Goal: Transaction & Acquisition: Download file/media

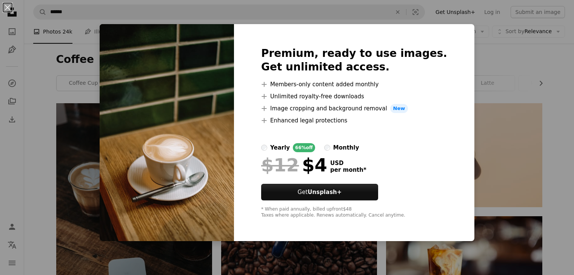
scroll to position [302, 0]
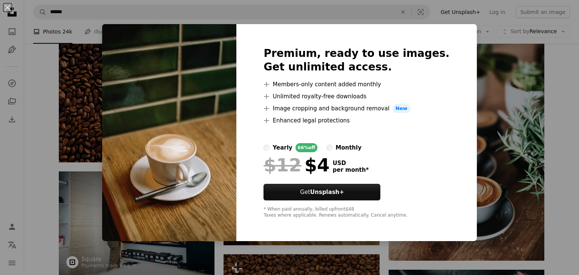
click at [484, 226] on div "An X shape Premium, ready to use images. Get unlimited access. A plus sign Memb…" at bounding box center [289, 137] width 579 height 275
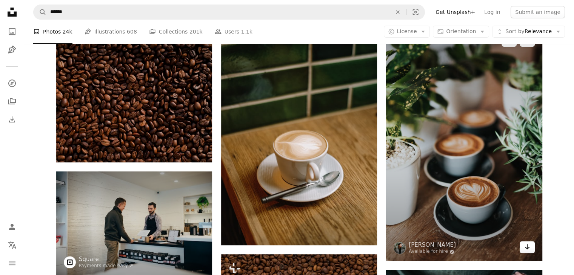
click at [528, 249] on icon "Arrow pointing down" at bounding box center [527, 247] width 6 height 9
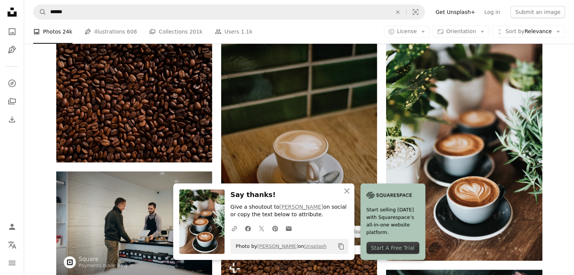
click at [330, 136] on img at bounding box center [299, 129] width 156 height 234
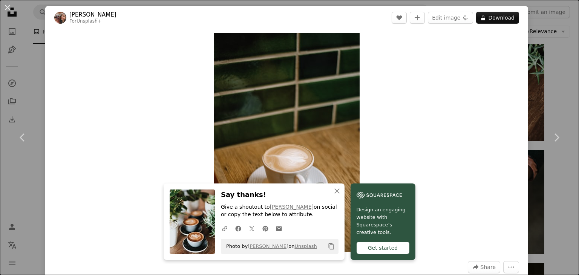
scroll to position [56, 0]
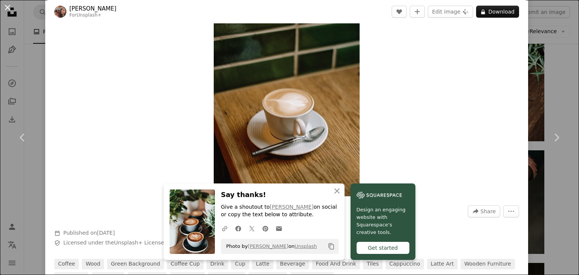
click at [5, 6] on button "An X shape" at bounding box center [7, 7] width 9 height 9
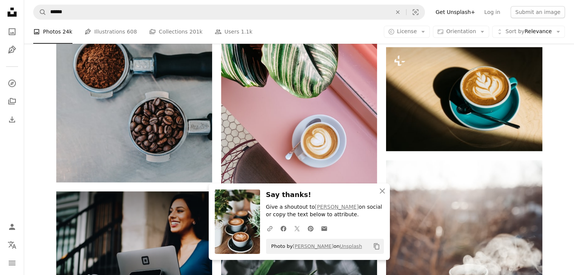
scroll to position [638, 0]
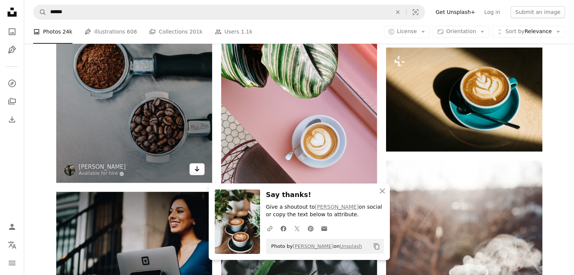
click at [198, 168] on icon "Arrow pointing down" at bounding box center [197, 168] width 6 height 9
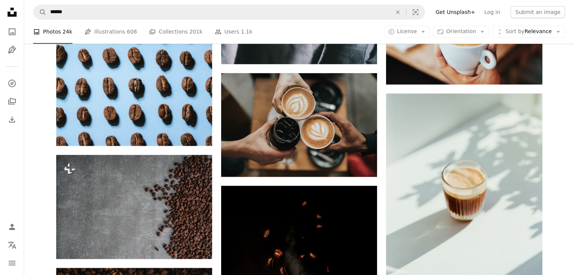
scroll to position [1056, 0]
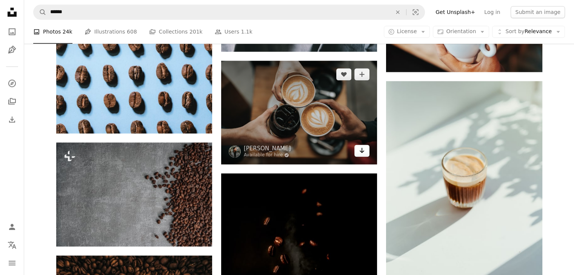
click at [359, 149] on icon "Arrow pointing down" at bounding box center [362, 150] width 6 height 9
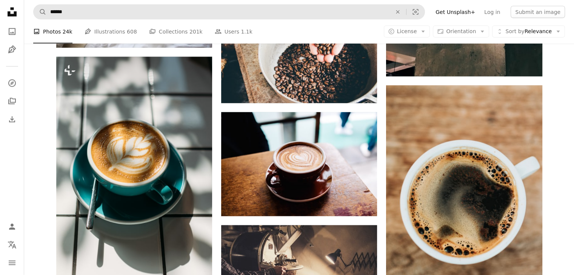
scroll to position [1863, 0]
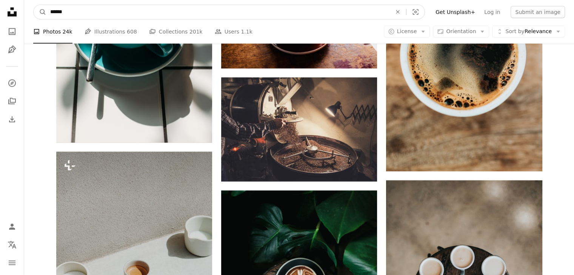
click at [264, 11] on input "******" at bounding box center [217, 12] width 343 height 14
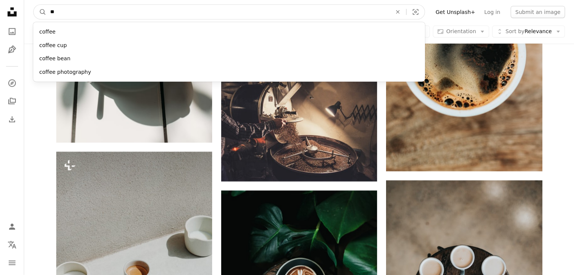
type input "*"
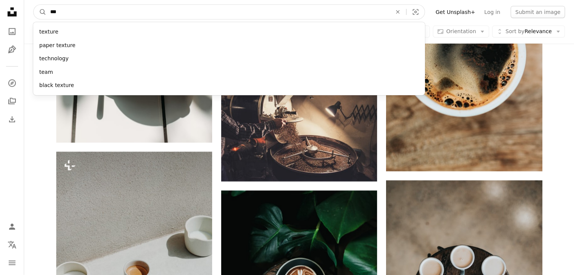
type input "***"
click at [34, 5] on button "A magnifying glass" at bounding box center [40, 12] width 13 height 14
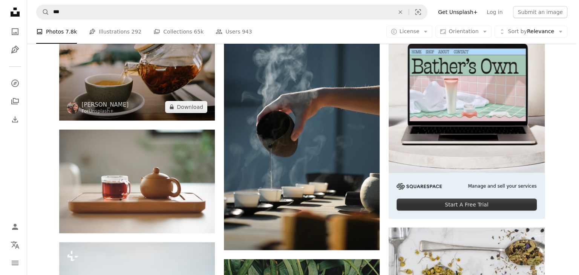
scroll to position [140, 0]
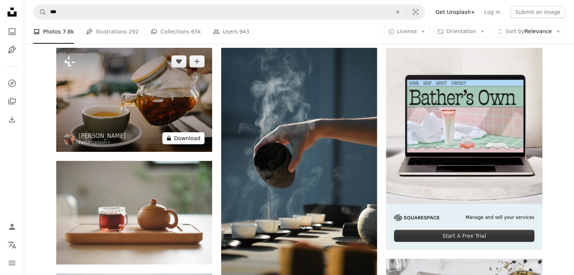
click at [185, 139] on button "A lock Download" at bounding box center [183, 138] width 42 height 12
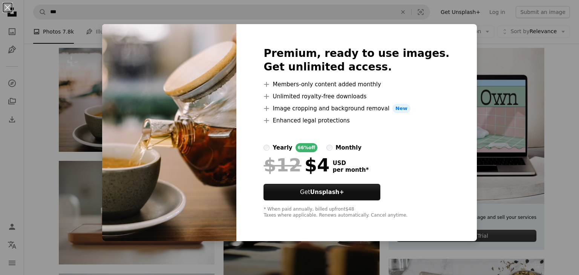
click at [471, 145] on div "An X shape Premium, ready to use images. Get unlimited access. A plus sign Memb…" at bounding box center [289, 137] width 579 height 275
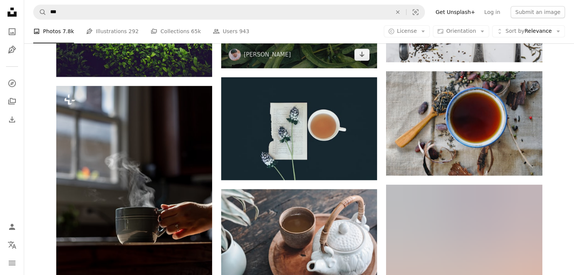
scroll to position [570, 0]
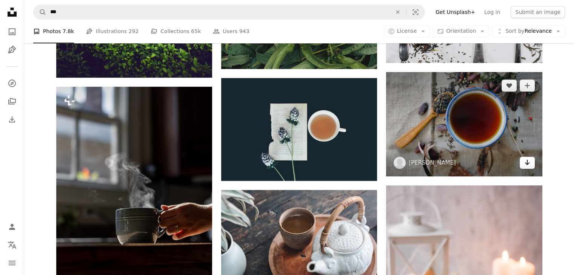
click at [527, 162] on icon "Download" at bounding box center [526, 162] width 5 height 5
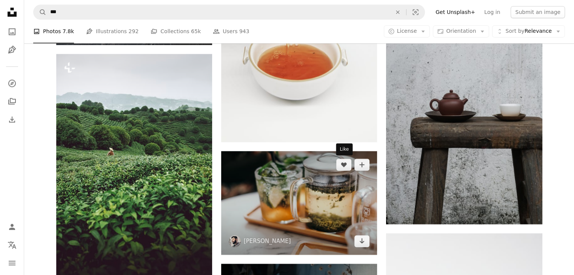
scroll to position [1133, 0]
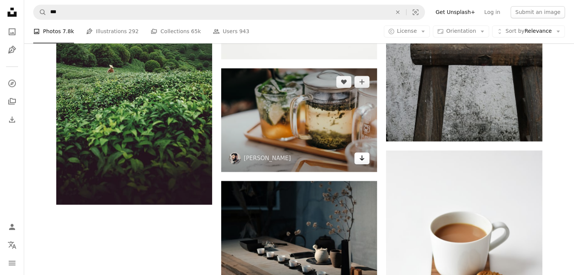
click at [363, 160] on icon "Arrow pointing down" at bounding box center [362, 158] width 6 height 9
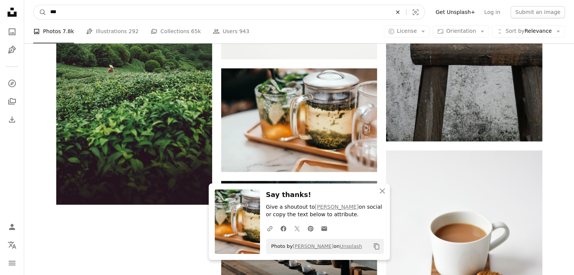
click at [406, 11] on icon "An X shape" at bounding box center [397, 12] width 17 height 6
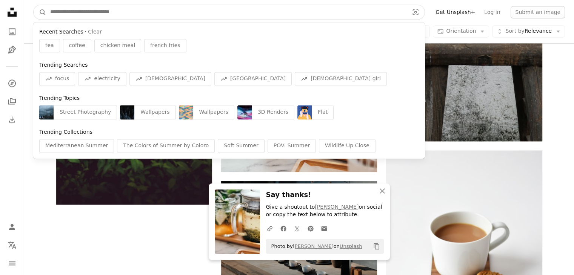
click at [361, 14] on input "Find visuals sitewide" at bounding box center [226, 12] width 360 height 14
paste input "*********"
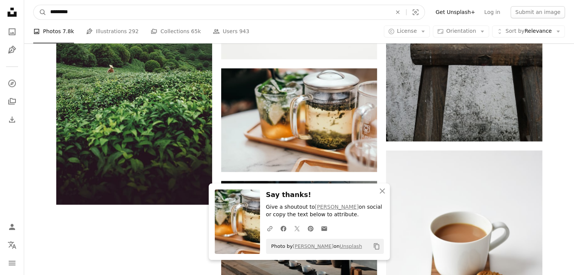
type input "*********"
click at [34, 5] on button "A magnifying glass" at bounding box center [40, 12] width 13 height 14
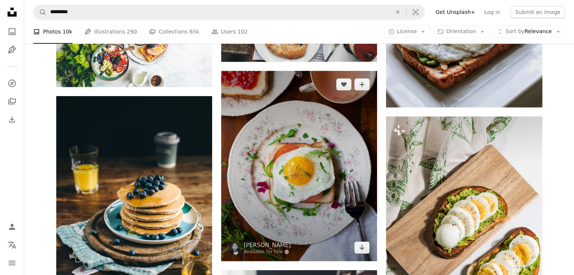
scroll to position [452, 0]
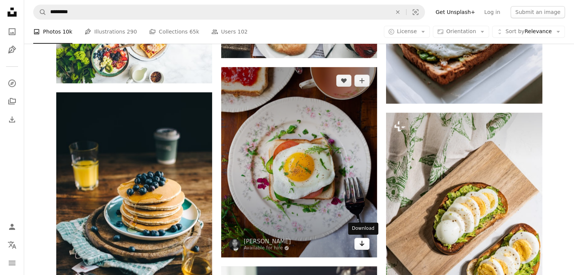
click at [365, 249] on link "Arrow pointing down" at bounding box center [361, 244] width 15 height 12
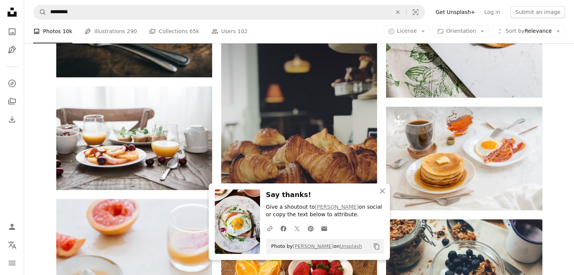
scroll to position [736, 0]
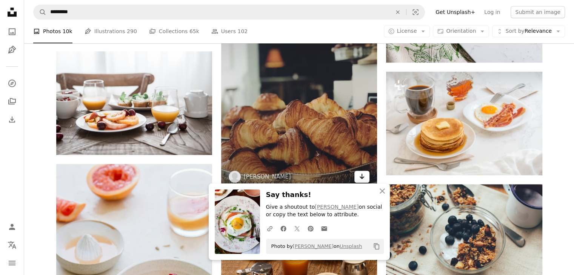
click at [363, 177] on icon "Download" at bounding box center [361, 176] width 5 height 5
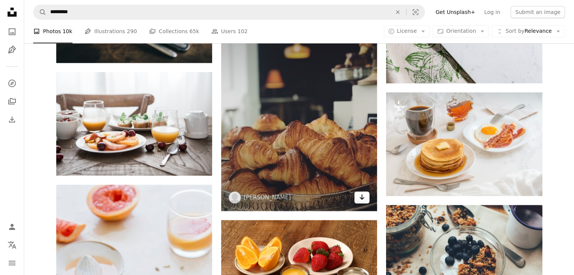
scroll to position [772, 0]
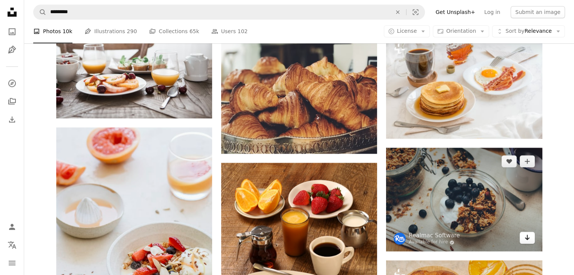
click at [528, 239] on icon "Arrow pointing down" at bounding box center [527, 237] width 6 height 9
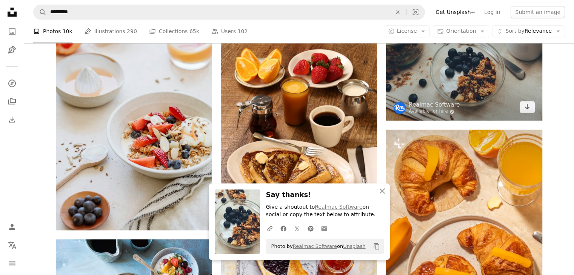
scroll to position [905, 0]
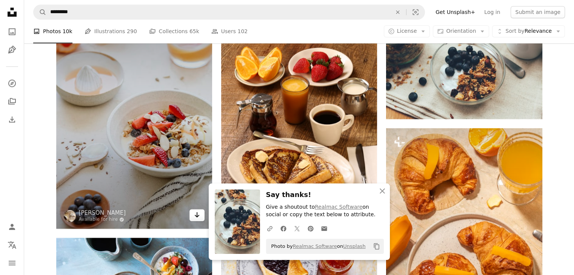
click at [194, 214] on icon "Arrow pointing down" at bounding box center [197, 214] width 6 height 9
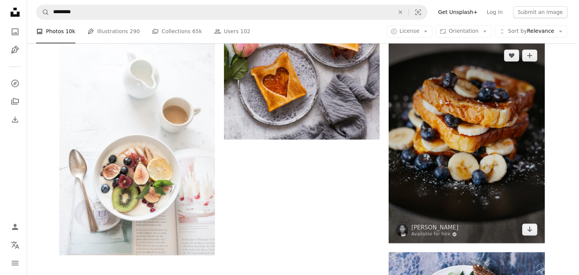
scroll to position [1139, 0]
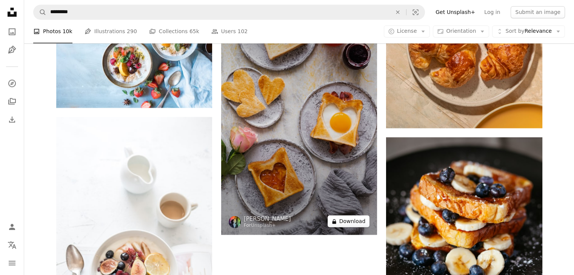
click at [364, 222] on button "A lock Download" at bounding box center [348, 221] width 42 height 12
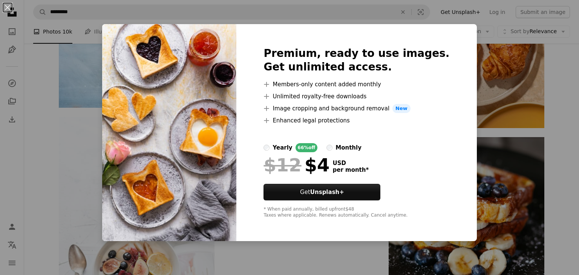
click at [510, 134] on div "An X shape Premium, ready to use images. Get unlimited access. A plus sign Memb…" at bounding box center [289, 137] width 579 height 275
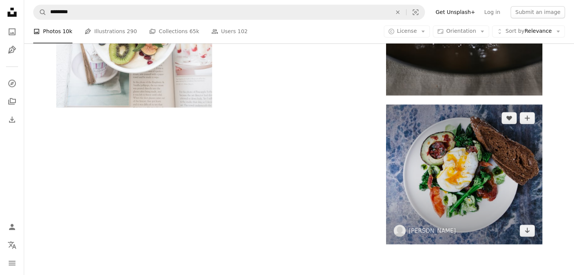
scroll to position [1383, 0]
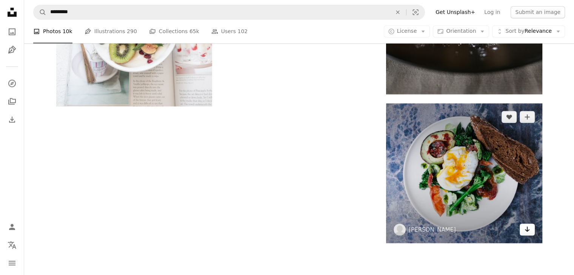
click at [526, 227] on icon "Arrow pointing down" at bounding box center [527, 229] width 6 height 9
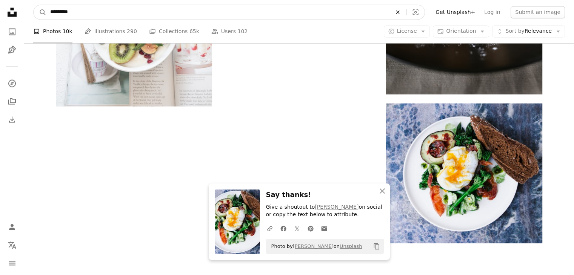
click at [403, 12] on icon "An X shape" at bounding box center [397, 12] width 17 height 6
type input "*********"
click at [34, 5] on button "A magnifying glass" at bounding box center [40, 12] width 13 height 14
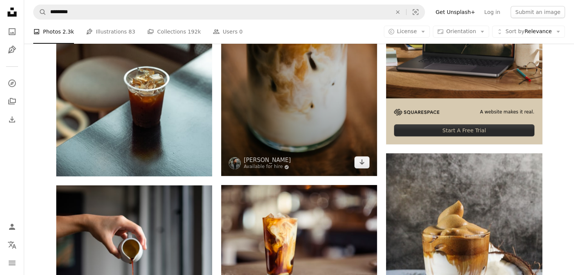
scroll to position [178, 0]
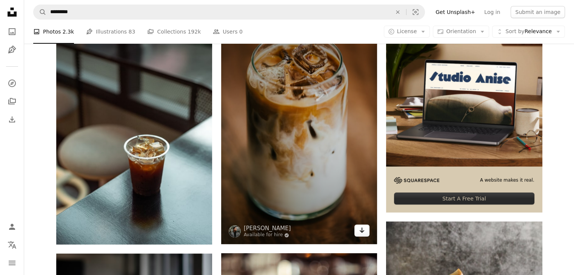
click at [365, 231] on link "Arrow pointing down" at bounding box center [361, 231] width 15 height 12
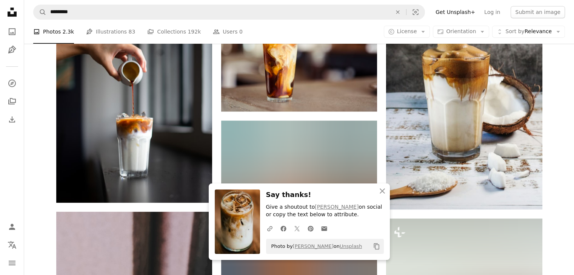
scroll to position [450, 0]
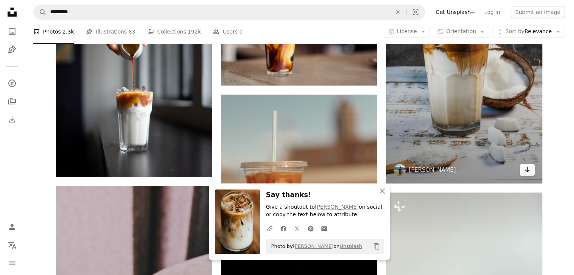
click at [526, 169] on icon "Arrow pointing down" at bounding box center [527, 169] width 6 height 9
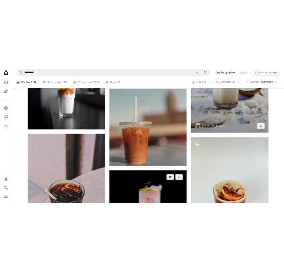
scroll to position [381, 0]
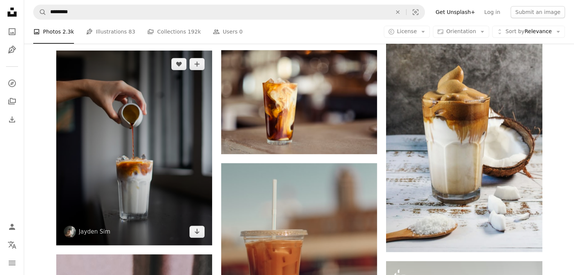
click at [205, 234] on img at bounding box center [134, 148] width 156 height 195
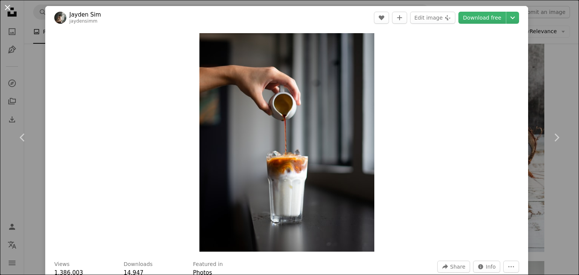
click at [6, 9] on button "An X shape" at bounding box center [7, 7] width 9 height 9
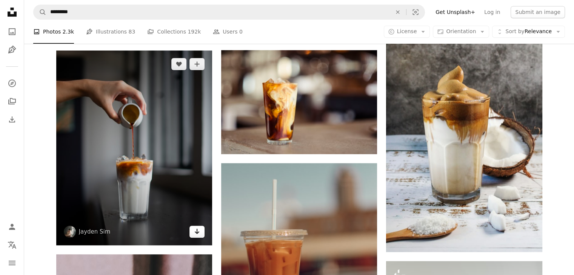
click at [198, 233] on icon "Arrow pointing down" at bounding box center [197, 231] width 6 height 9
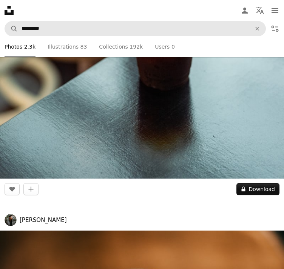
scroll to position [9273, 0]
